Goal: Transaction & Acquisition: Book appointment/travel/reservation

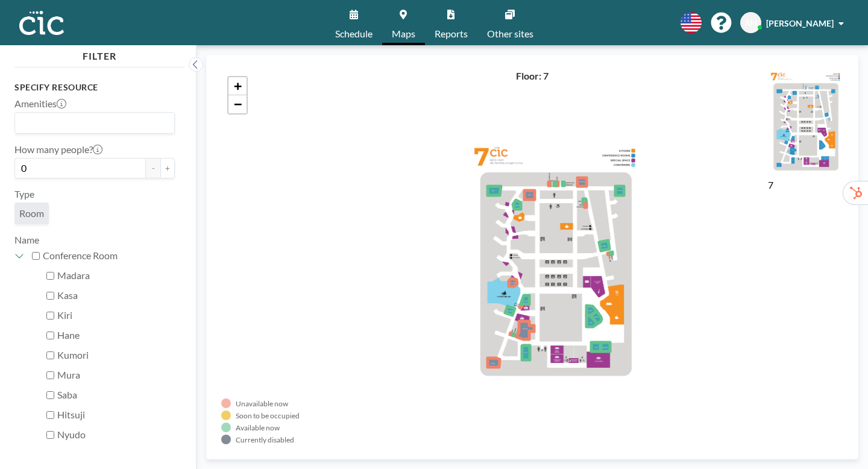
click at [374, 21] on link "Schedule" at bounding box center [353, 22] width 57 height 45
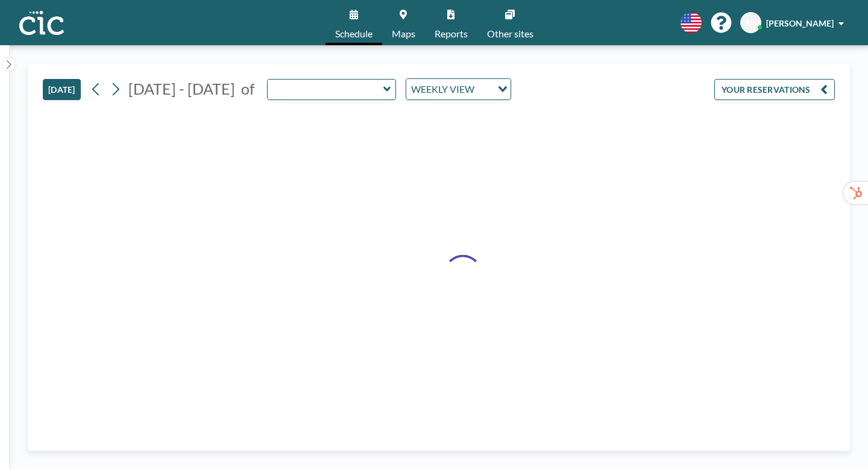
type input "Hane"
click at [383, 83] on icon at bounding box center [387, 89] width 8 height 12
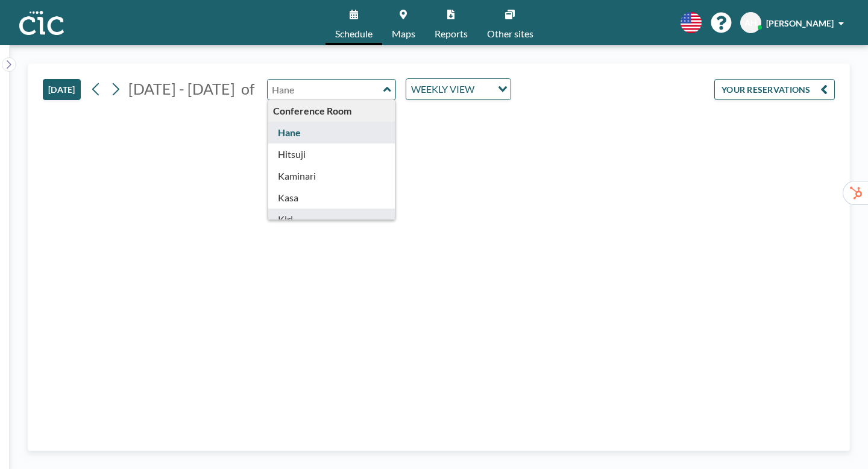
type input "Kiri"
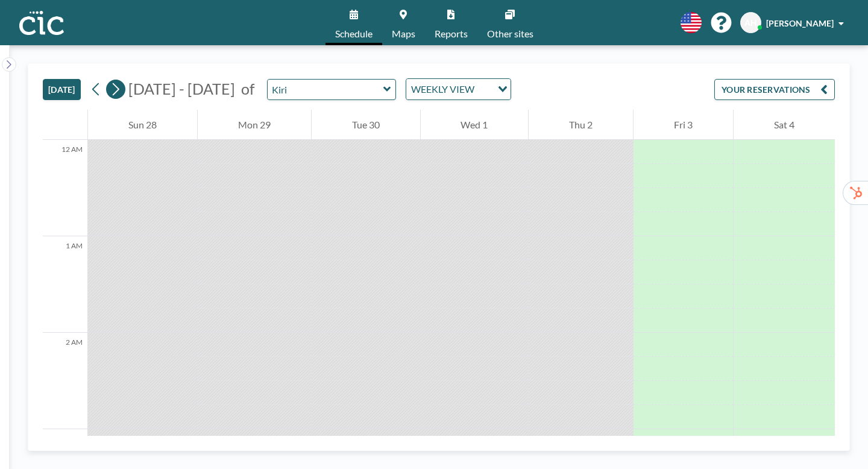
click at [113, 83] on icon at bounding box center [116, 89] width 7 height 13
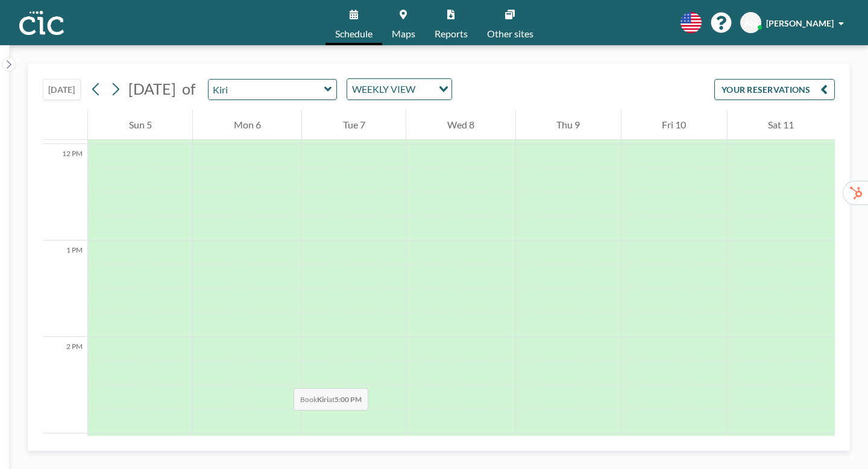
scroll to position [1150, 0]
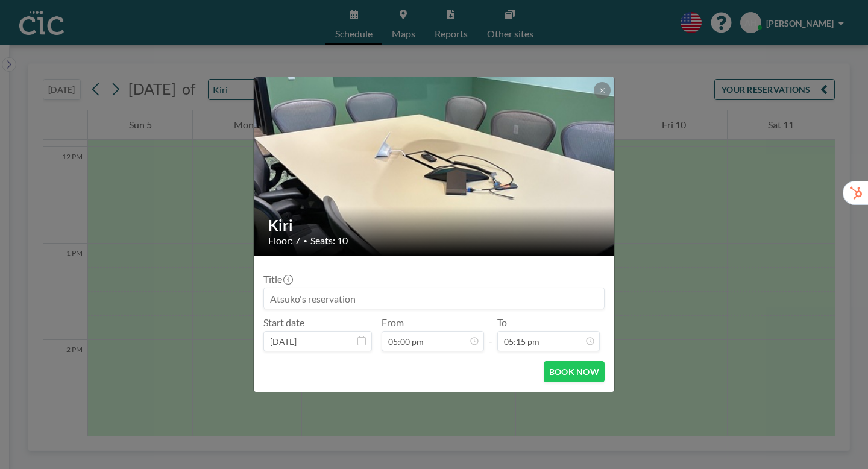
click at [389, 289] on input at bounding box center [434, 298] width 340 height 20
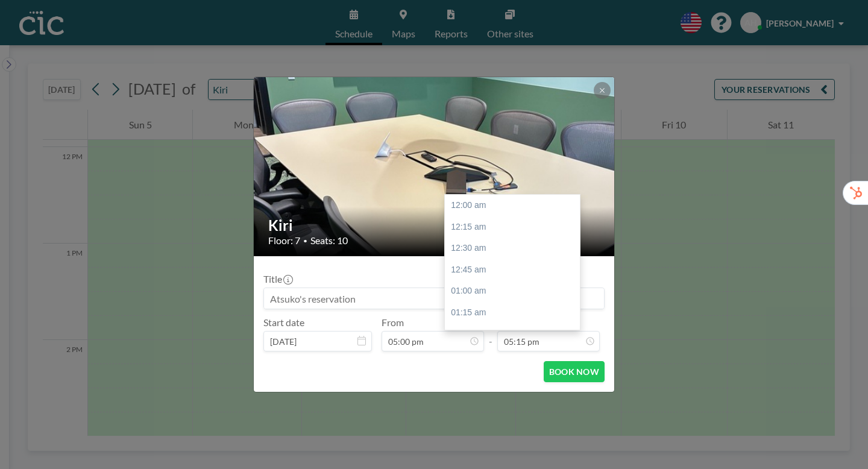
scroll to position [1328, 0]
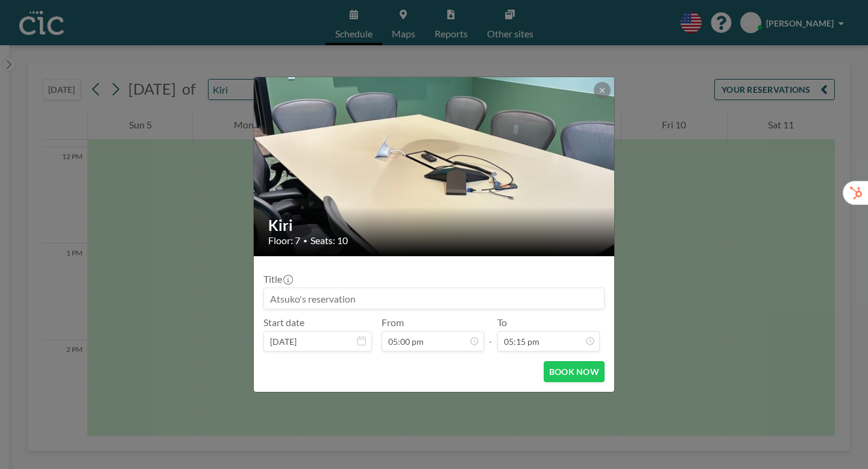
paste input "CIC Hazuki for Trialers (SGインキュベート様)"
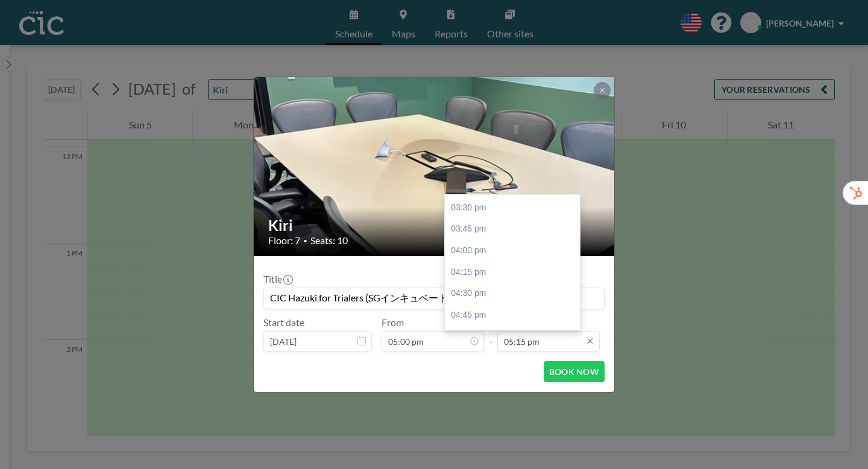
type input "CIC Hazuki for Trialers (SGインキュベート様)"
click at [527, 331] on input "05:15 pm" at bounding box center [548, 341] width 102 height 20
click at [454, 442] on div "07:00 pm" at bounding box center [512, 453] width 135 height 22
type input "07:00 pm"
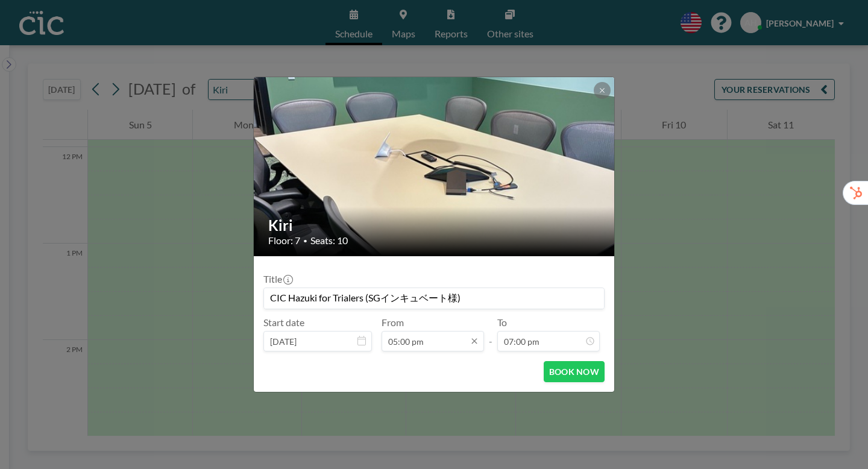
scroll to position [1308, 0]
click at [550, 361] on button "BOOK NOW" at bounding box center [574, 371] width 61 height 21
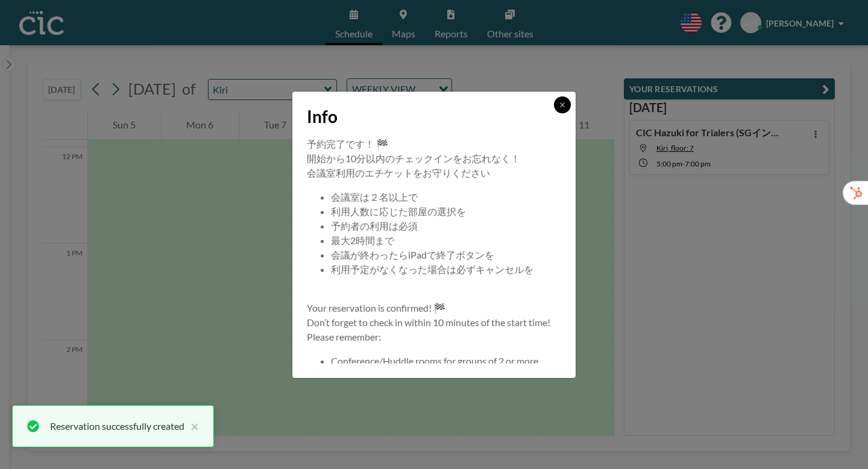
click at [559, 108] on icon at bounding box center [562, 104] width 7 height 7
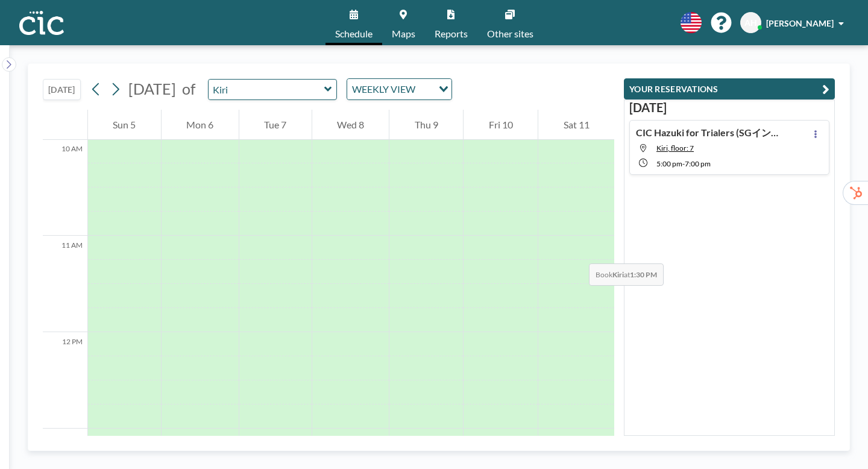
scroll to position [961, 0]
click at [451, 433] on div at bounding box center [426, 445] width 74 height 24
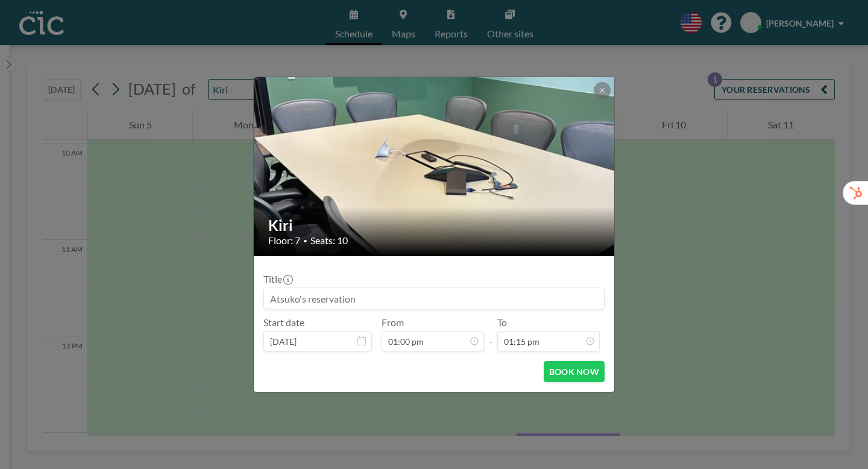
click at [343, 289] on input at bounding box center [434, 298] width 340 height 20
paste input "CIC Hazuki for Trialers (Think TriQ様)"
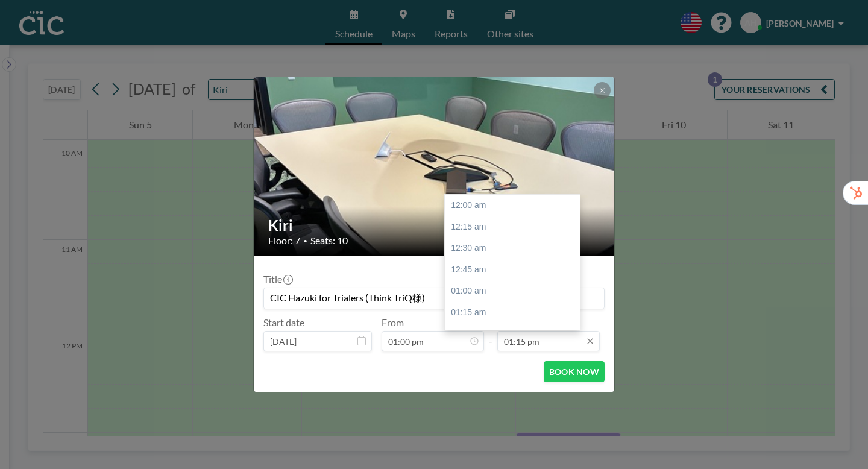
scroll to position [1020, 0]
type input "CIC Hazuki for Trialers (Think TriQ様)"
click at [540, 331] on input "01:15 pm" at bounding box center [548, 341] width 102 height 20
click at [454, 416] on div "03:00 pm" at bounding box center [512, 427] width 135 height 22
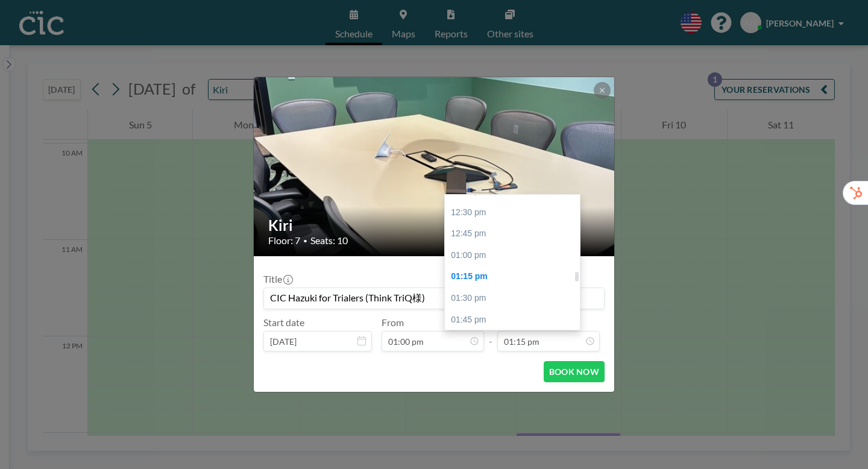
type input "03:00 pm"
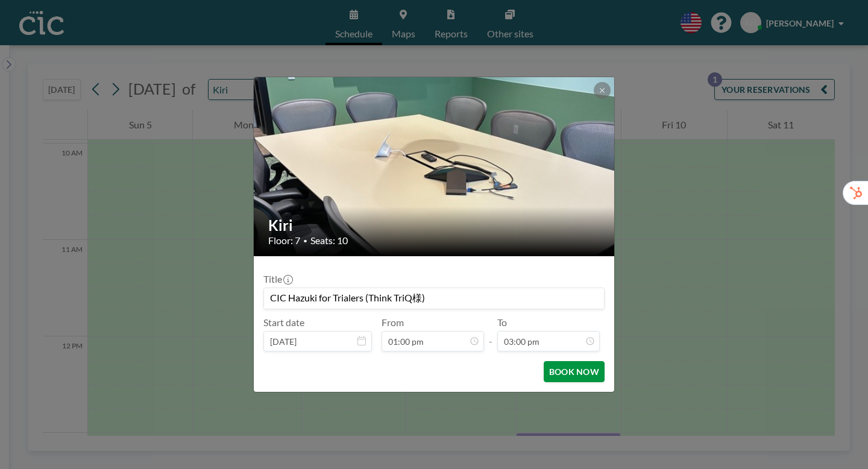
click at [555, 361] on button "BOOK NOW" at bounding box center [574, 371] width 61 height 21
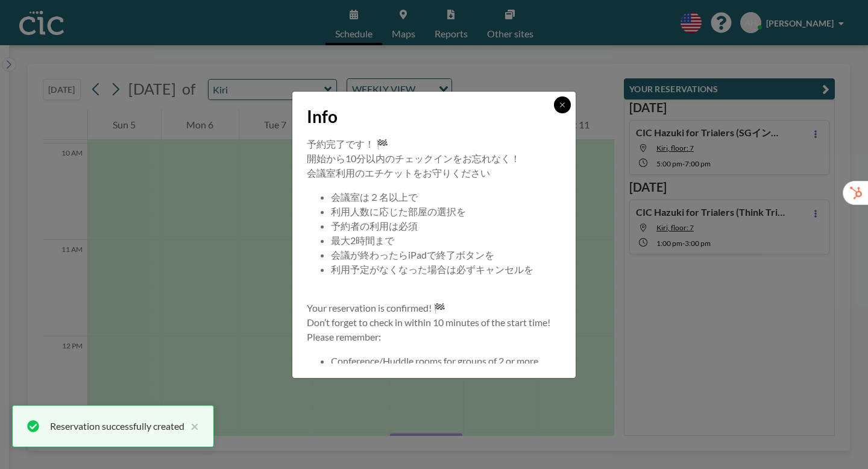
click at [559, 108] on icon at bounding box center [562, 104] width 7 height 7
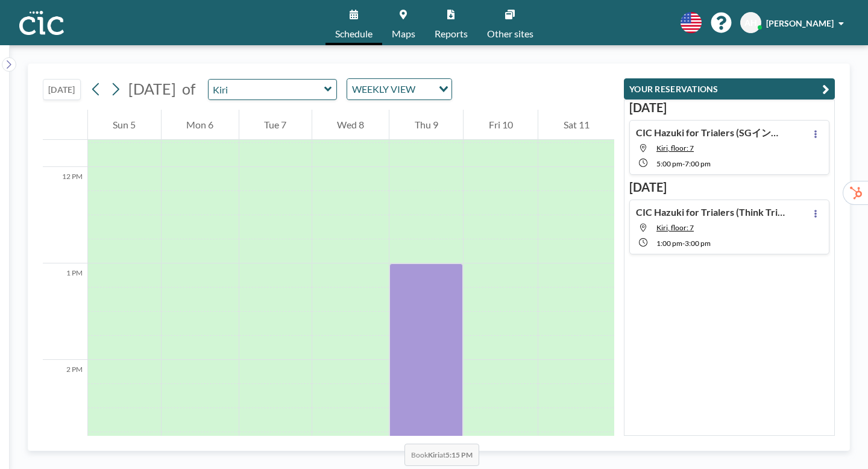
scroll to position [1129, 0]
click at [324, 83] on icon at bounding box center [328, 89] width 8 height 12
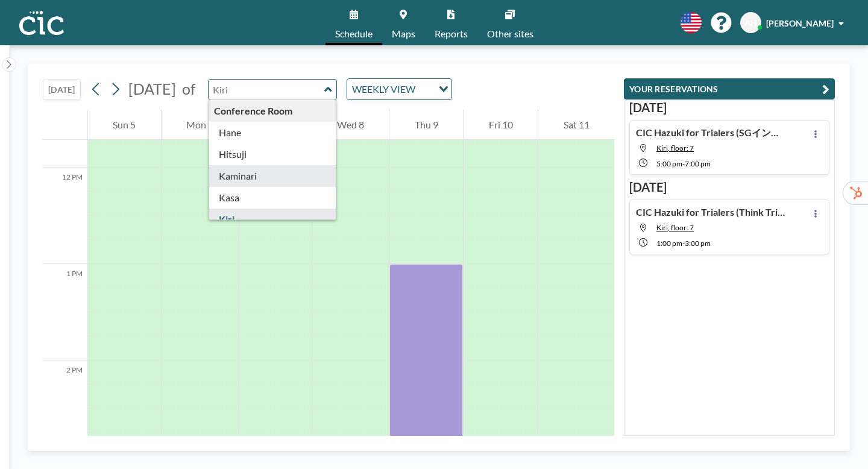
type input "Kaminari"
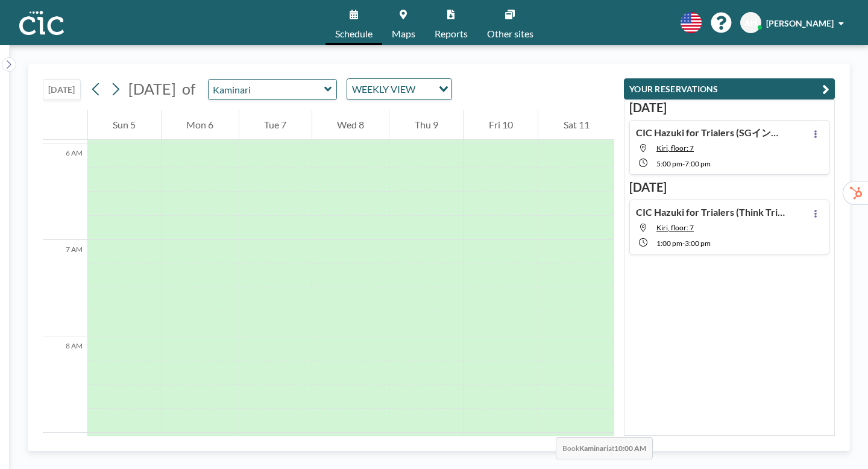
scroll to position [576, 0]
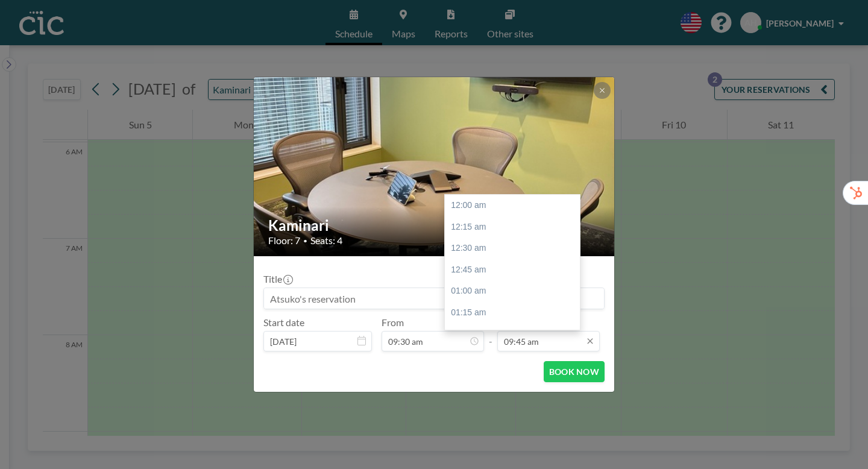
scroll to position [750, 0]
click at [532, 331] on input "09:45 am" at bounding box center [548, 341] width 102 height 20
click at [456, 303] on div "10:00 am" at bounding box center [512, 314] width 135 height 22
type input "10:00 am"
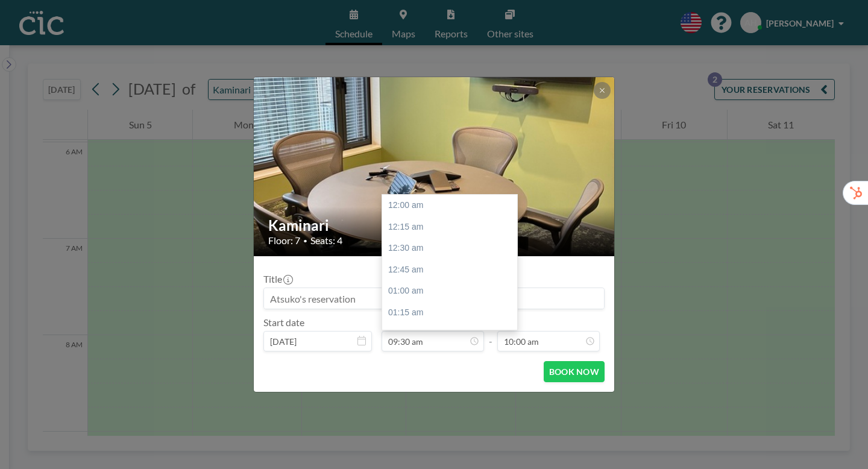
scroll to position [731, 0]
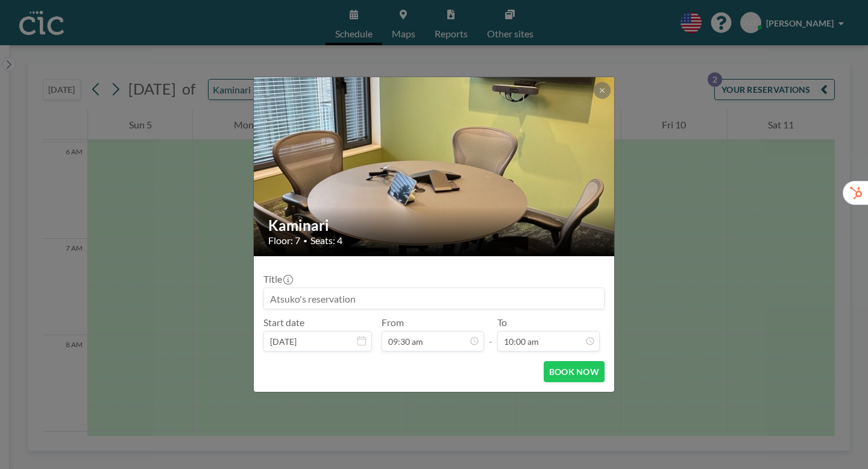
click at [310, 288] on input at bounding box center [434, 298] width 340 height 20
paste input "CIC Hazuki for Trialers (フューチャー様)"
type input "CIC Hazuki for Trialers (フューチャー様)"
click at [547, 361] on button "BOOK NOW" at bounding box center [574, 371] width 61 height 21
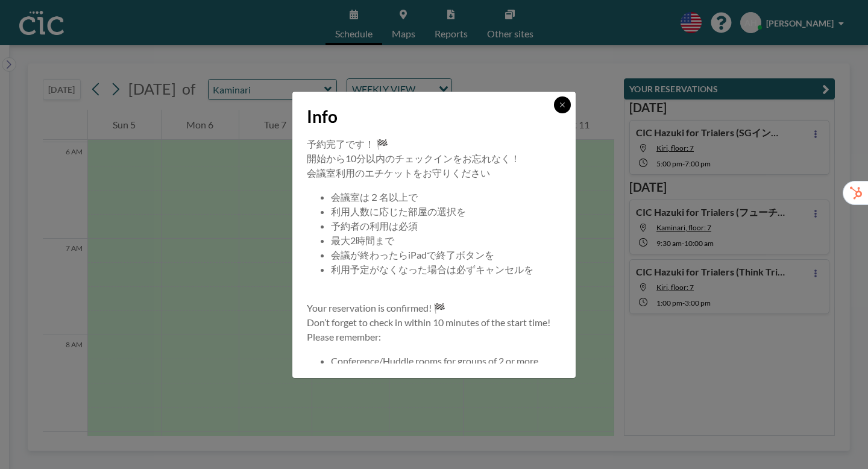
click at [559, 108] on icon at bounding box center [562, 104] width 7 height 7
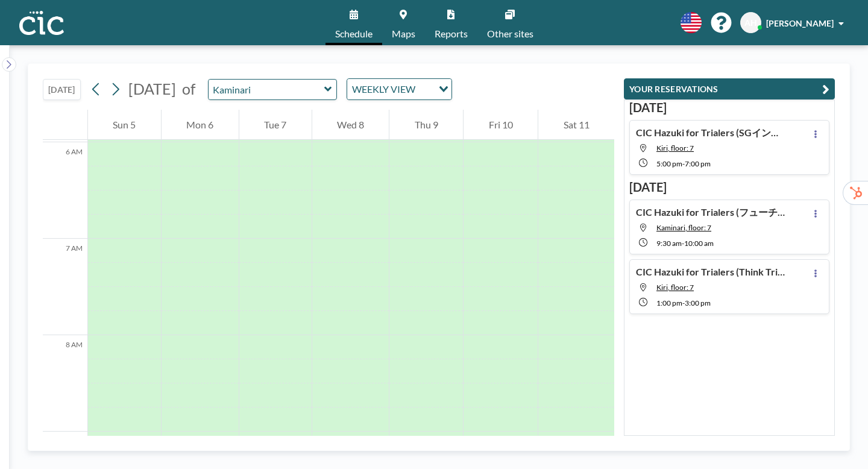
click at [324, 83] on icon at bounding box center [328, 89] width 8 height 12
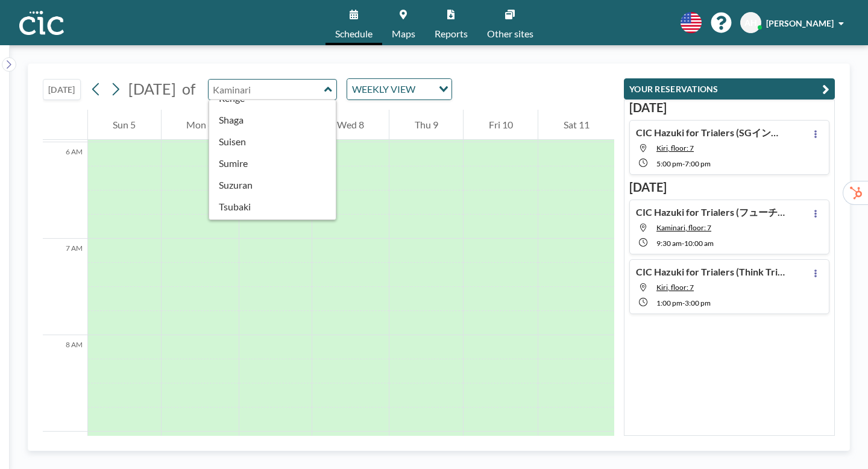
scroll to position [515, 0]
type input "[PERSON_NAME]"
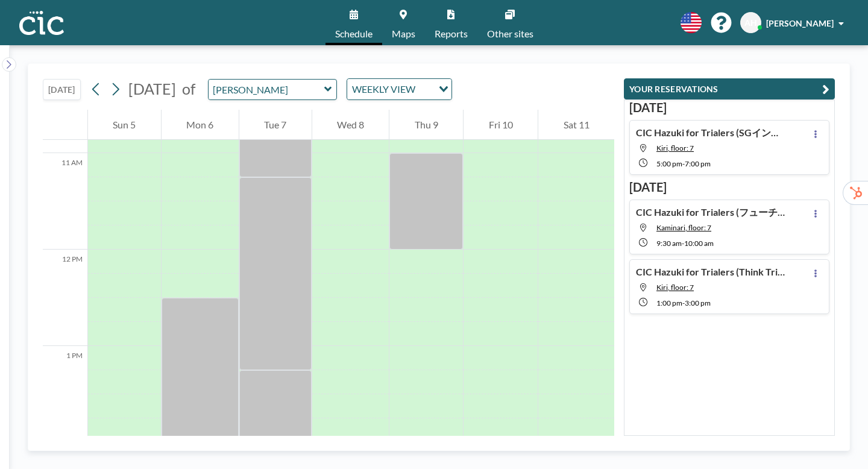
scroll to position [1042, 0]
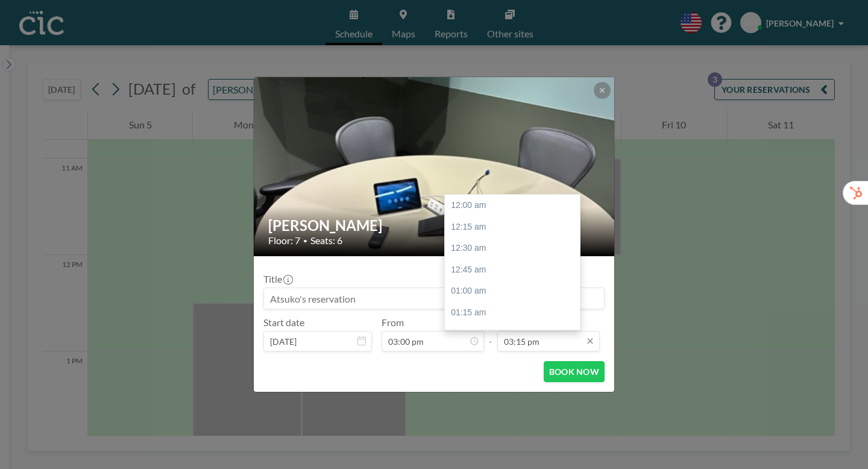
scroll to position [1173, 0]
click at [528, 331] on input "03:15 pm" at bounding box center [548, 341] width 102 height 20
click at [471, 437] on div "04:30 pm" at bounding box center [512, 448] width 135 height 22
type input "04:30 pm"
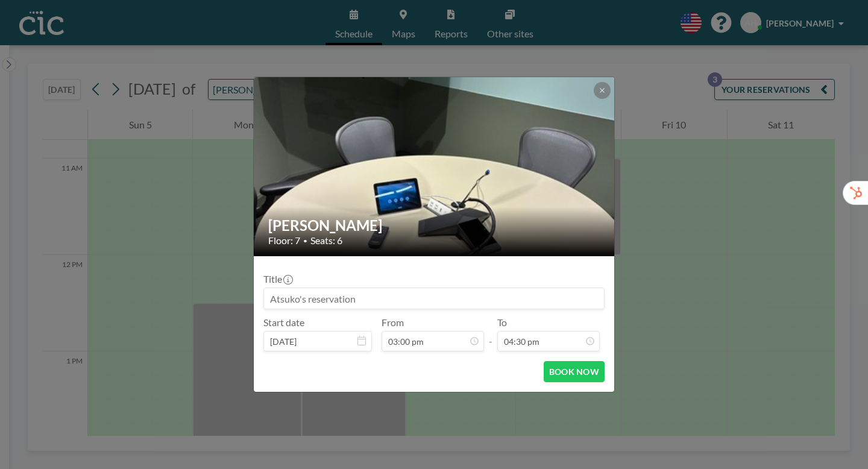
click at [331, 290] on input at bounding box center [434, 298] width 340 height 20
paste input "CIC Hazuki for Trialers (フューチャー様)"
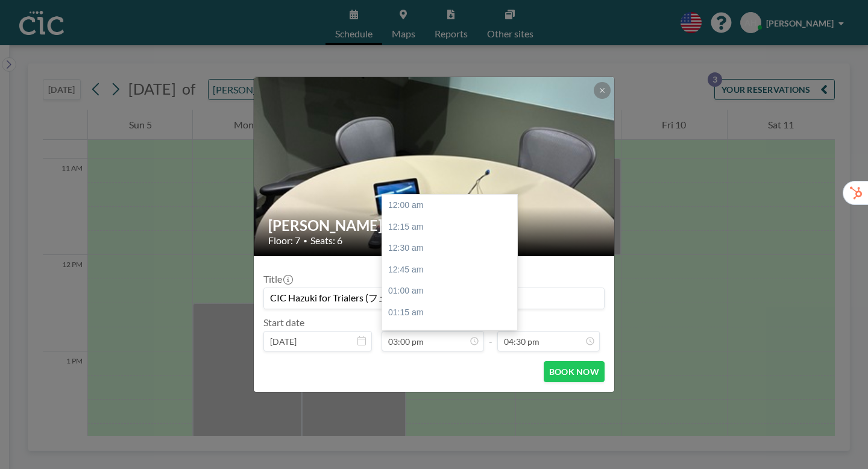
scroll to position [1154, 0]
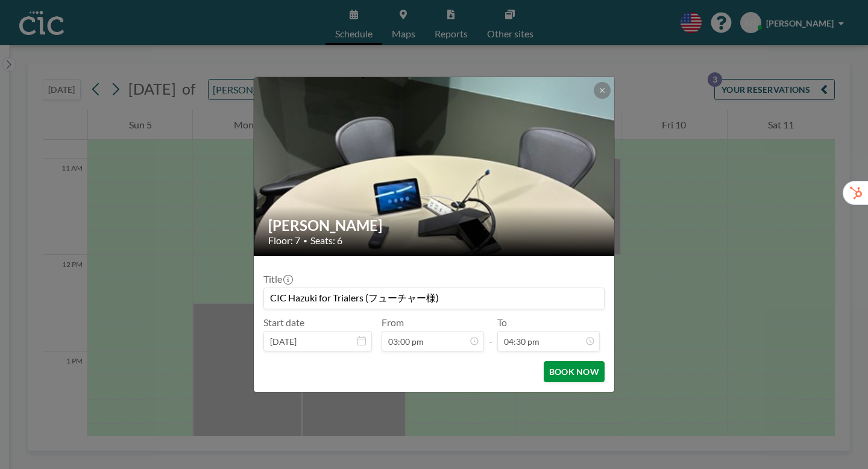
type input "CIC Hazuki for Trialers (フューチャー様)"
click at [553, 361] on button "BOOK NOW" at bounding box center [574, 371] width 61 height 21
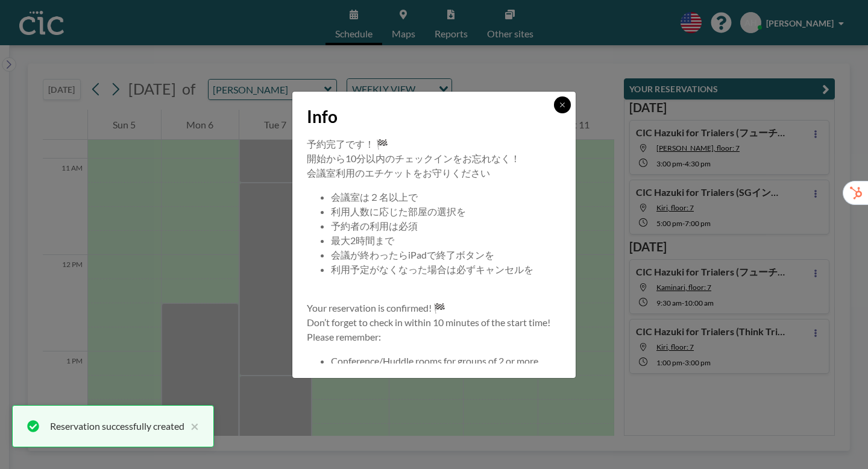
click at [560, 107] on icon at bounding box center [562, 104] width 4 height 4
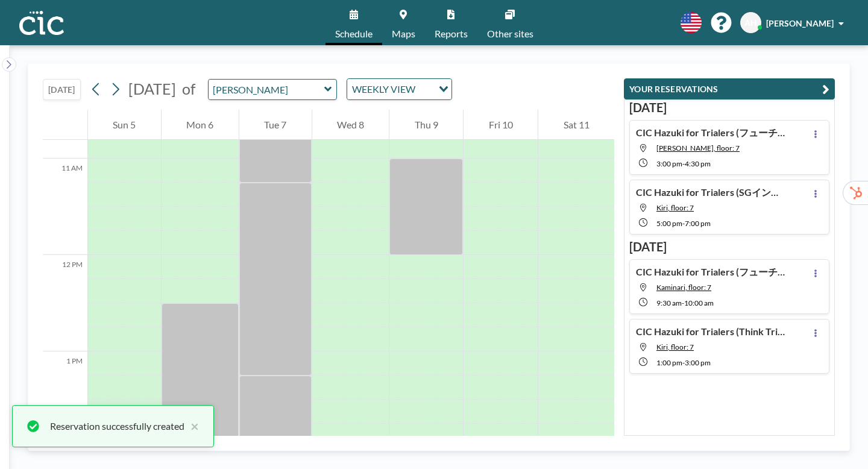
click at [324, 87] on icon at bounding box center [327, 89] width 7 height 5
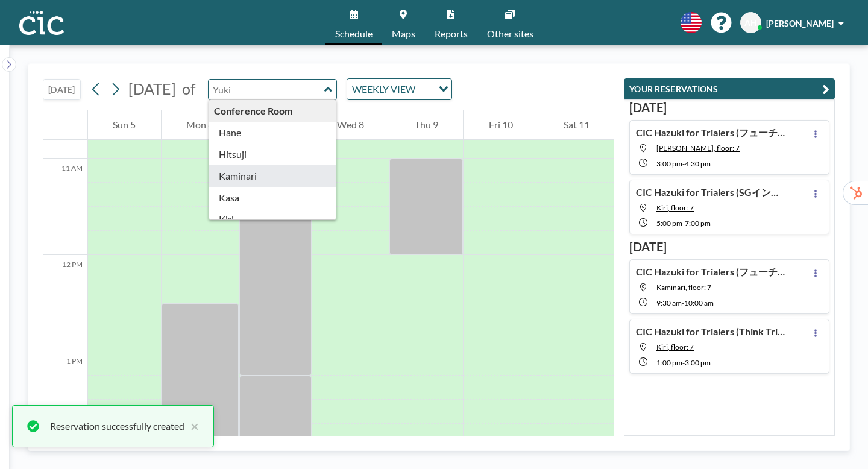
type input "Kaminari"
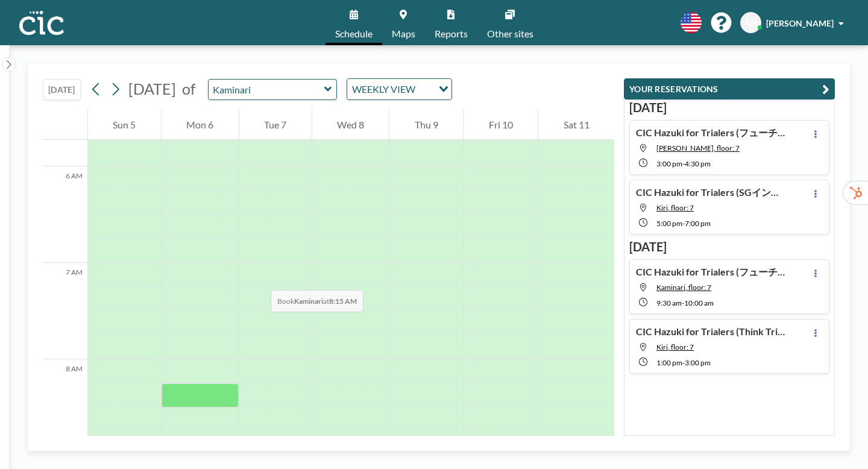
scroll to position [554, 0]
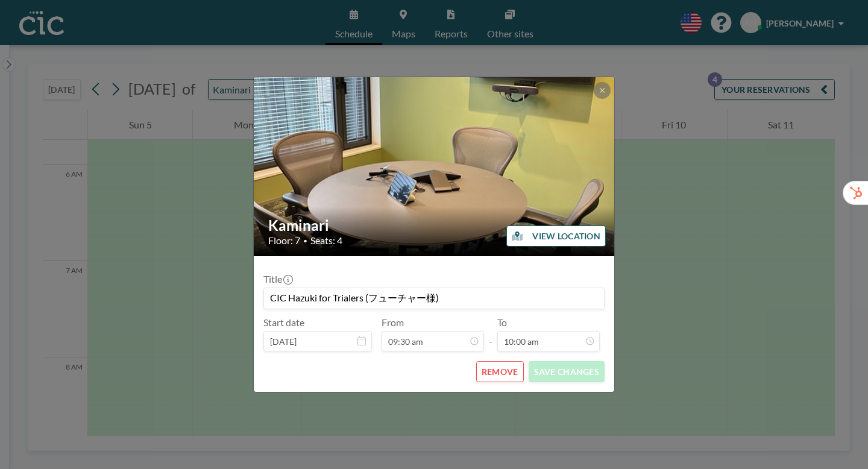
scroll to position [770, 0]
click at [497, 361] on button "REMOVE" at bounding box center [500, 371] width 48 height 21
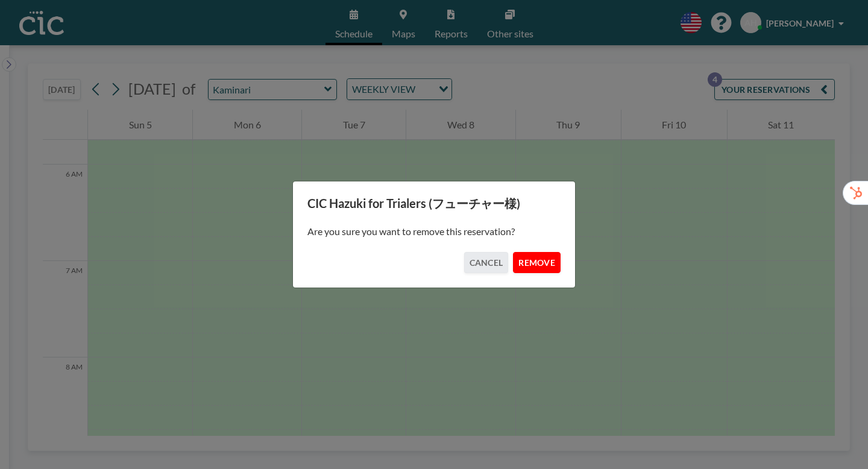
click at [521, 260] on button "REMOVE" at bounding box center [537, 262] width 48 height 21
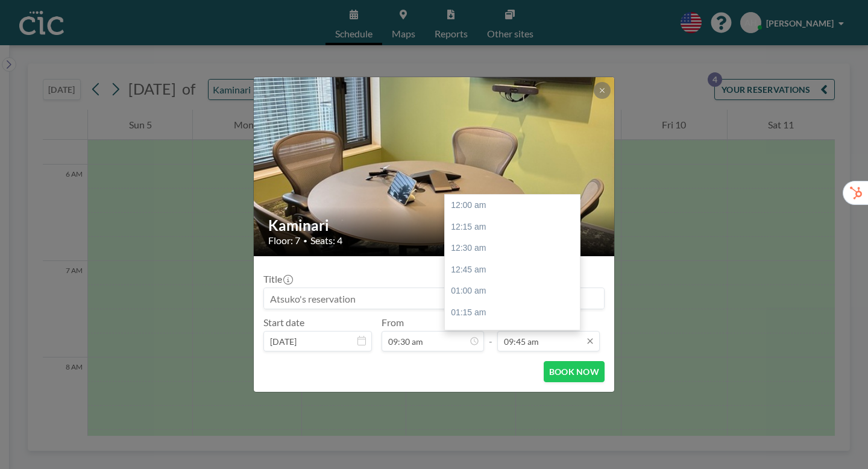
scroll to position [750, 0]
click at [484, 303] on div "10:00 am" at bounding box center [512, 314] width 135 height 22
type input "10:00 am"
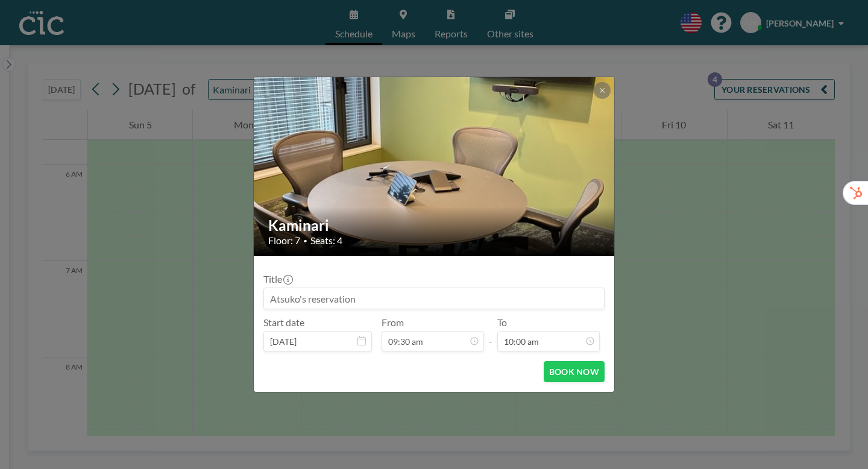
click at [471, 288] on input at bounding box center [434, 298] width 340 height 20
paste input "CIC Hazuki for Trialers (フューチャー様)"
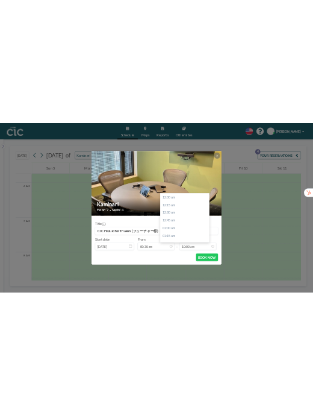
scroll to position [770, 0]
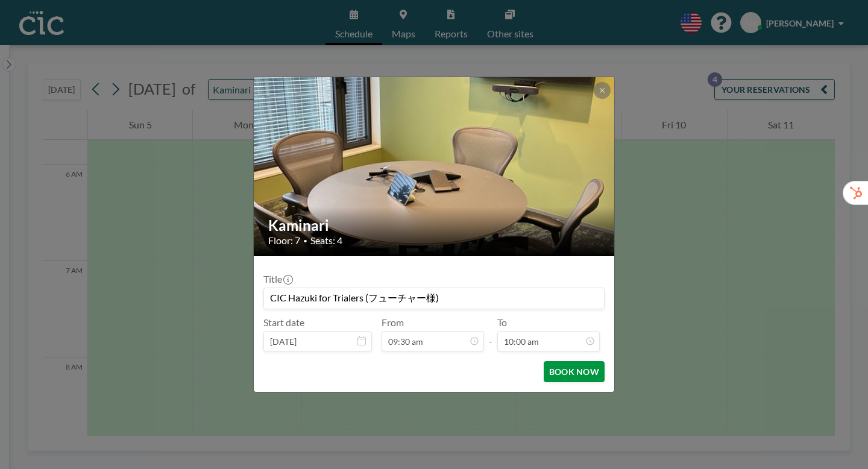
type input "CIC Hazuki for Trialers (フューチャー様)"
click at [564, 361] on button "BOOK NOW" at bounding box center [574, 371] width 61 height 21
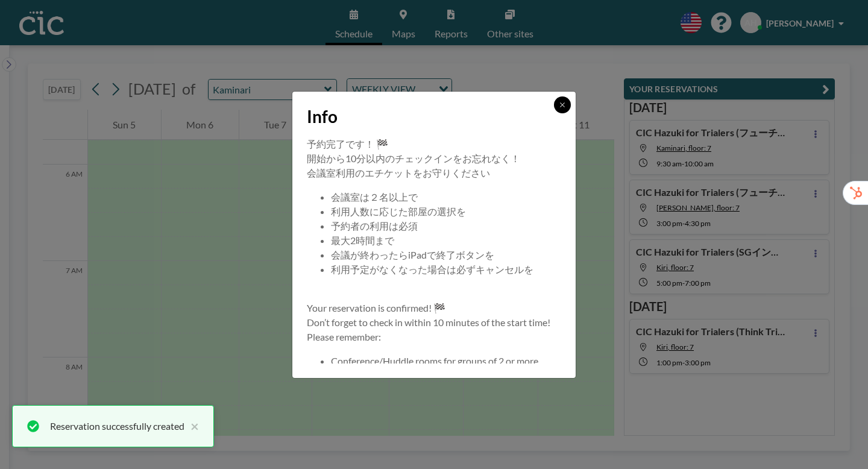
click at [559, 108] on icon at bounding box center [562, 104] width 7 height 7
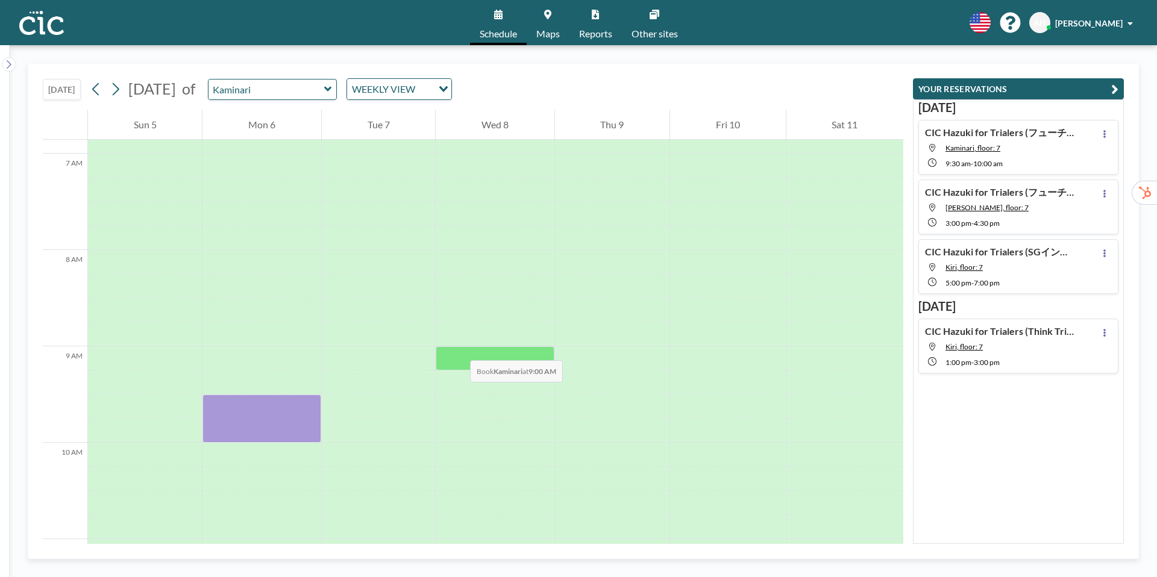
scroll to position [665, 0]
click at [331, 89] on icon at bounding box center [327, 89] width 7 height 5
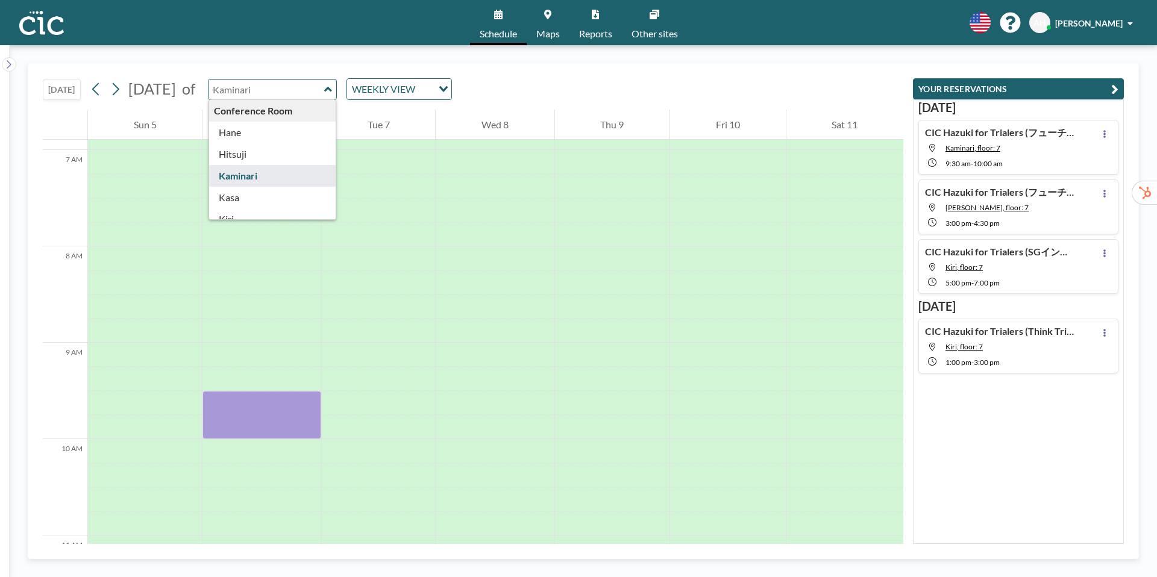
scroll to position [40, 0]
type input "Kiri"
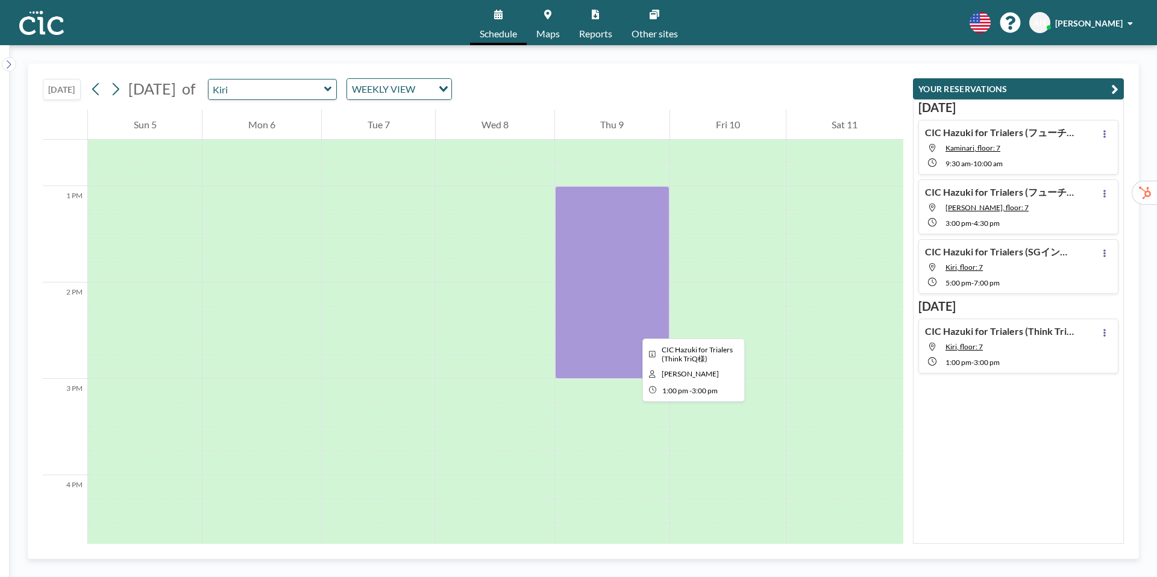
scroll to position [1201, 0]
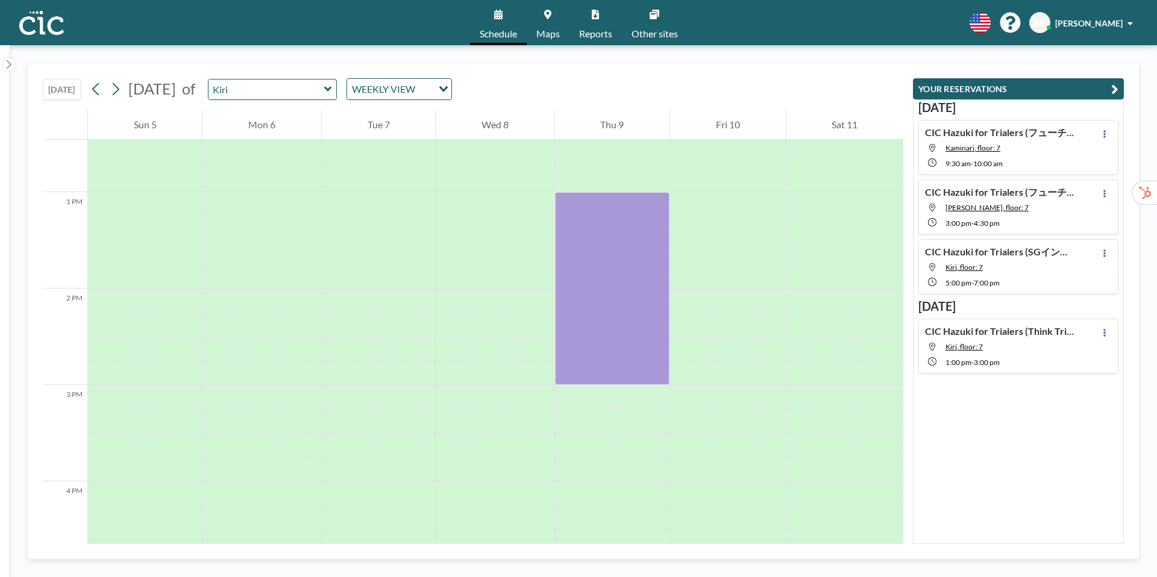
click at [332, 92] on icon at bounding box center [328, 89] width 8 height 12
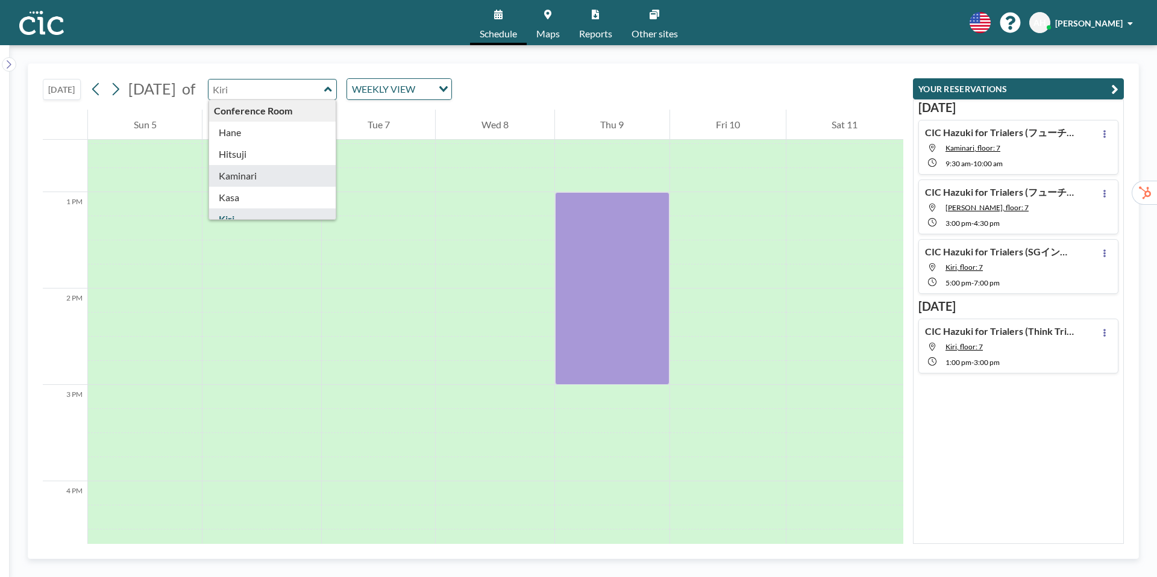
type input "Kaminari"
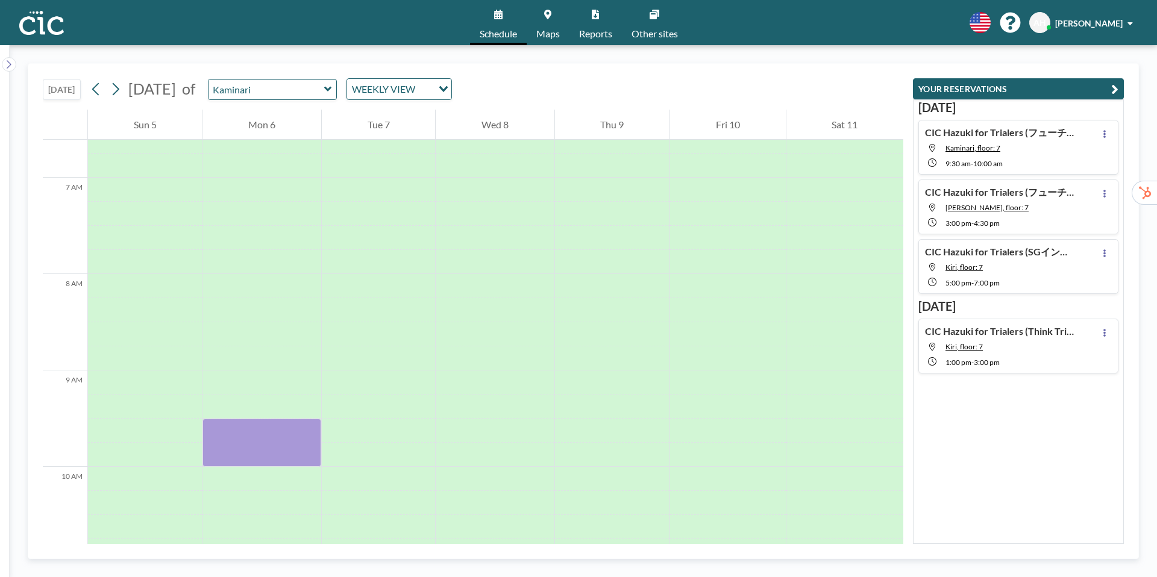
scroll to position [663, 0]
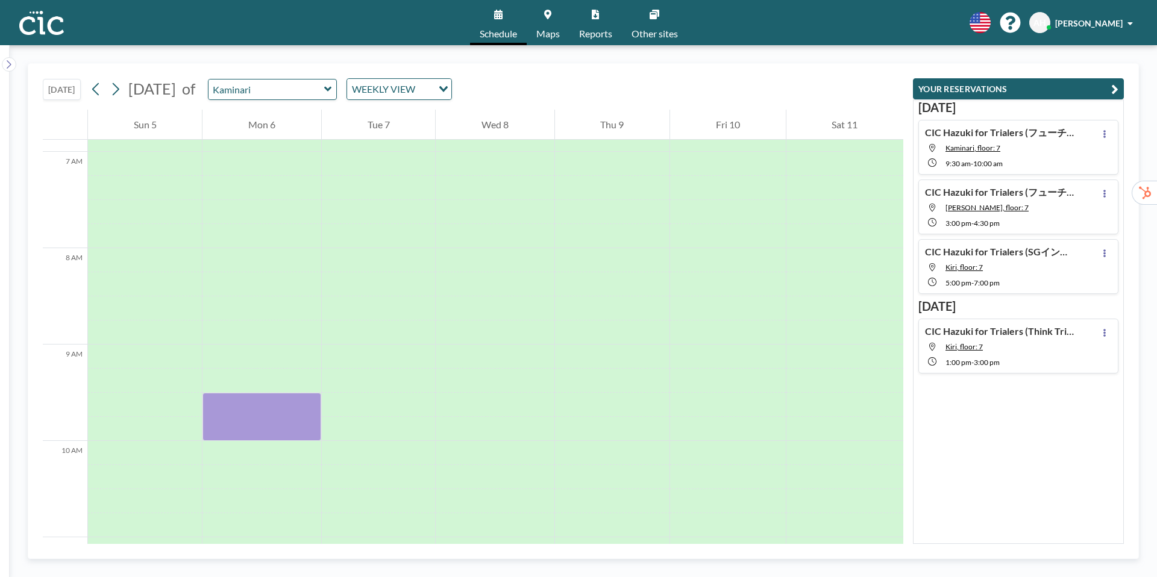
click at [331, 89] on icon at bounding box center [327, 89] width 7 height 5
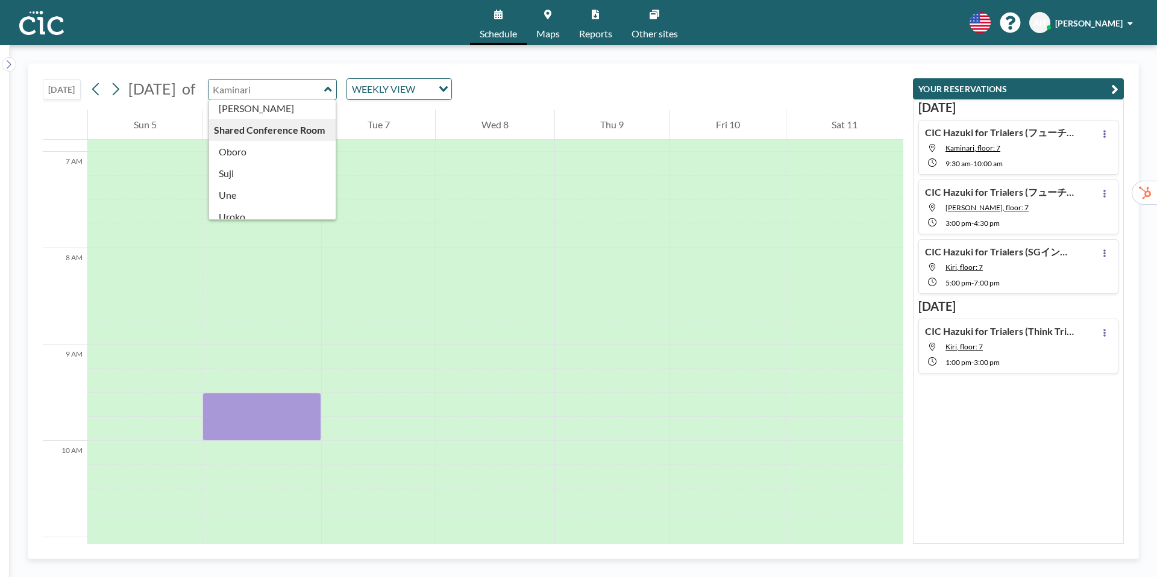
scroll to position [662, 0]
type input "[PERSON_NAME]"
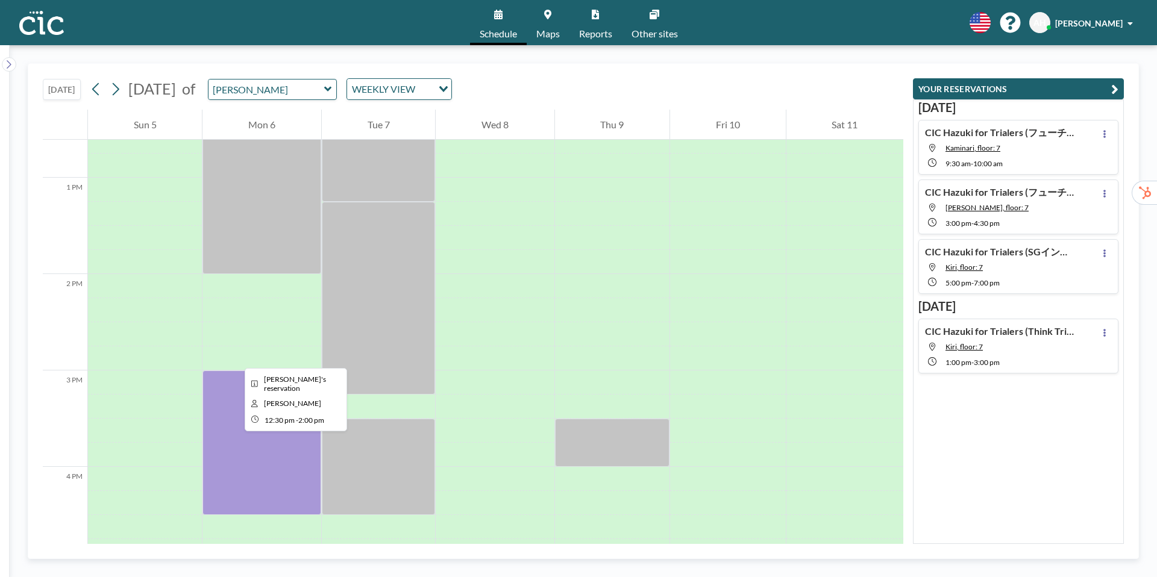
scroll to position [1224, 0]
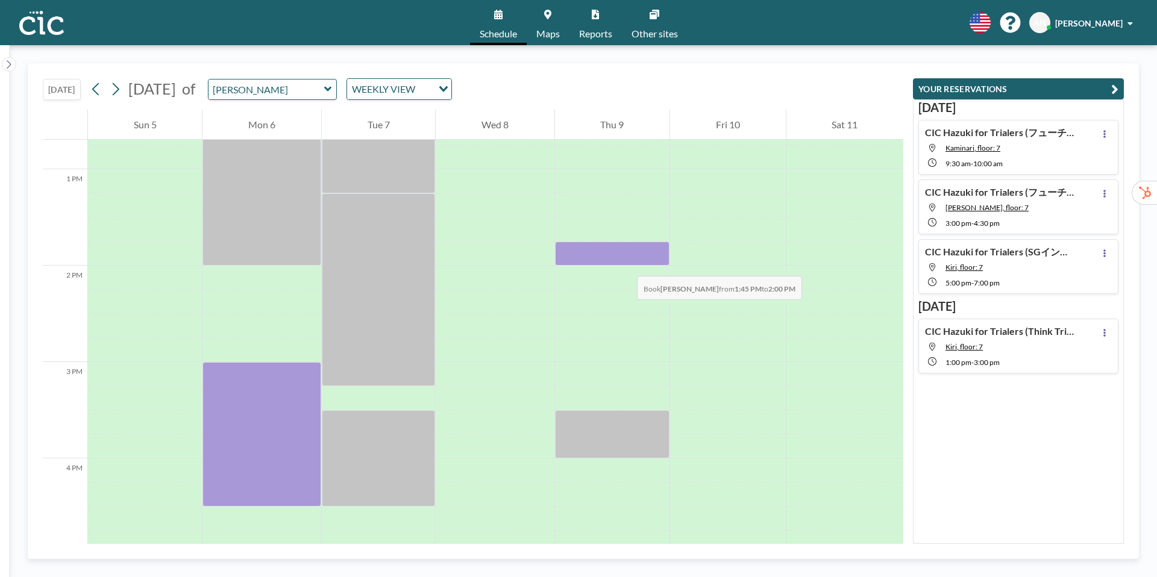
click at [625, 264] on div at bounding box center [612, 254] width 115 height 24
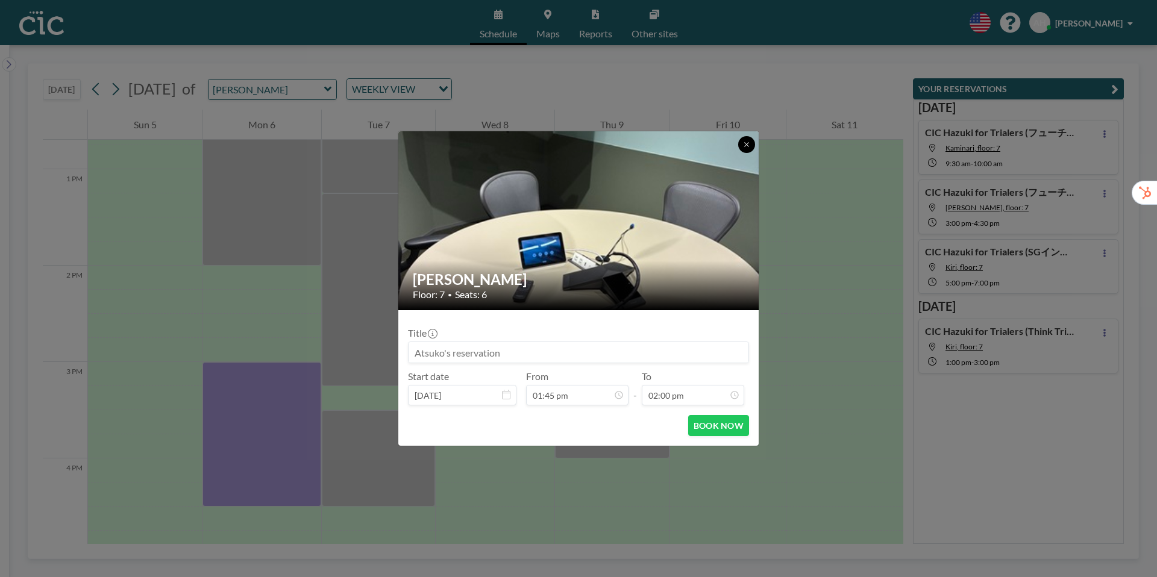
click at [746, 145] on icon at bounding box center [746, 144] width 4 height 4
